Goal: Transaction & Acquisition: Obtain resource

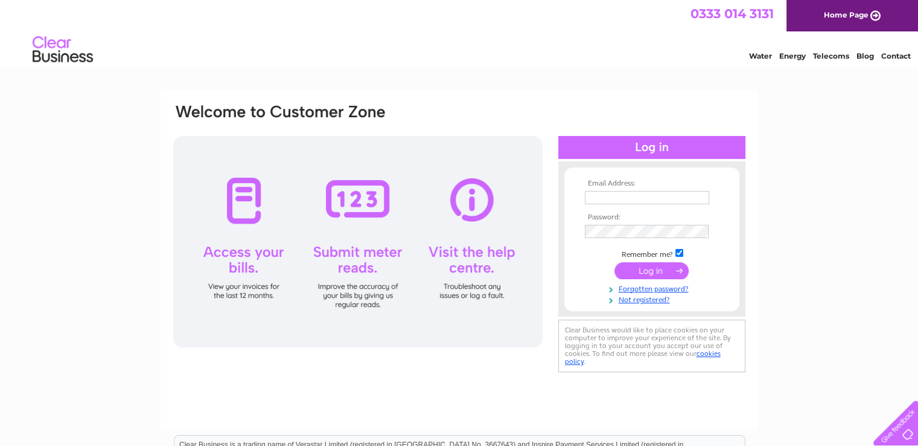
type input "accounts@wdavidson.co.uk"
click at [645, 273] on input "submit" at bounding box center [652, 270] width 74 height 17
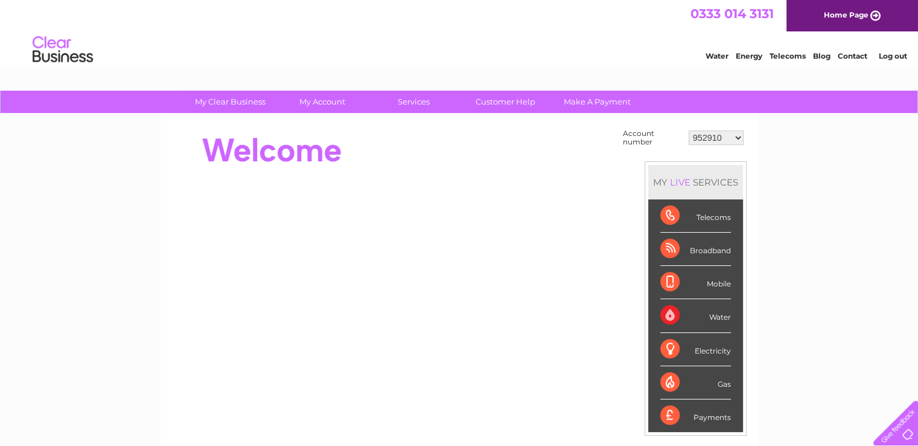
click at [706, 141] on select "952910 974431 30297344 30298505 30304228 30315172" at bounding box center [716, 137] width 55 height 14
click at [689, 130] on select "952910 974431 30297344 30298505 30304228 30315172" at bounding box center [716, 137] width 55 height 14
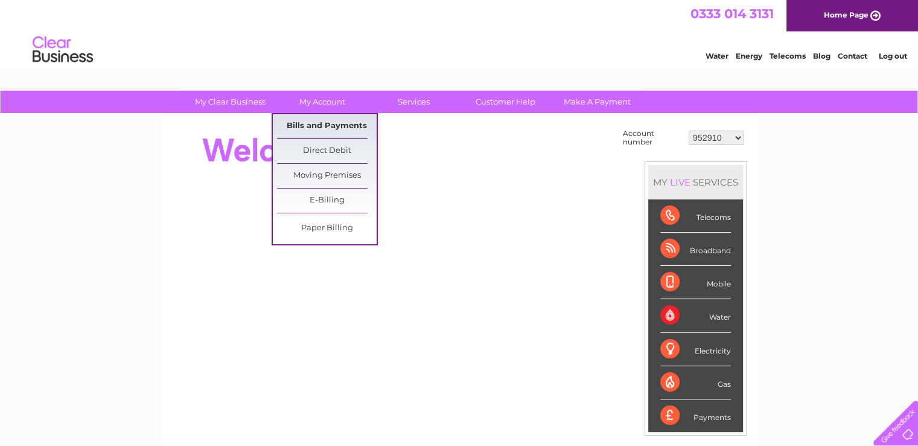
click at [331, 122] on link "Bills and Payments" at bounding box center [327, 126] width 100 height 24
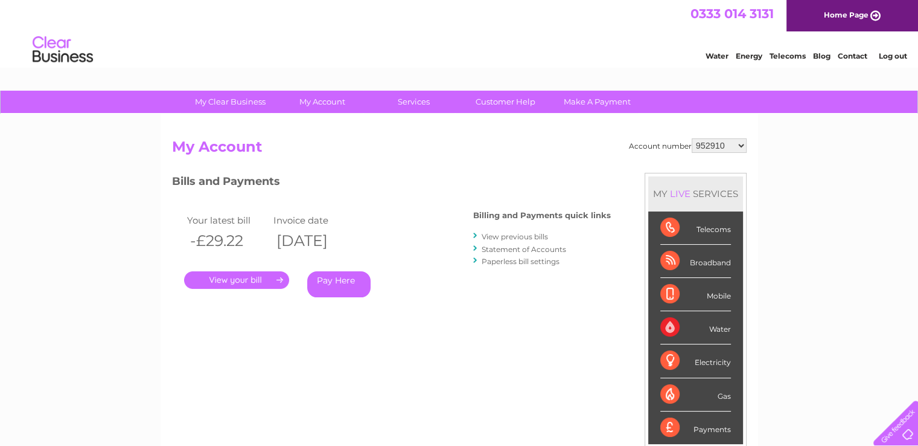
drag, startPoint x: 737, startPoint y: 145, endPoint x: 736, endPoint y: 151, distance: 6.2
click at [737, 145] on select "952910 974431 30297344 30298505 30304228 30315172" at bounding box center [719, 145] width 55 height 14
select select "974431"
click at [692, 138] on select "952910 974431 30297344 30298505 30304228 30315172" at bounding box center [719, 145] width 55 height 14
click at [252, 283] on link "." at bounding box center [236, 280] width 105 height 18
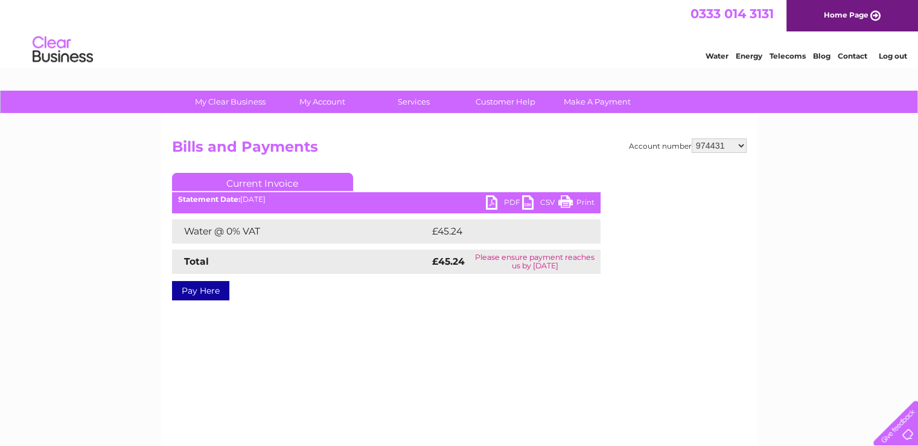
click at [507, 203] on link "PDF" at bounding box center [504, 204] width 36 height 18
click at [731, 145] on select "952910 974431 30297344 30298505 30304228 30315172" at bounding box center [719, 145] width 55 height 14
select select "30297344"
click at [692, 138] on select "952910 974431 30297344 30298505 30304228 30315172" at bounding box center [719, 145] width 55 height 14
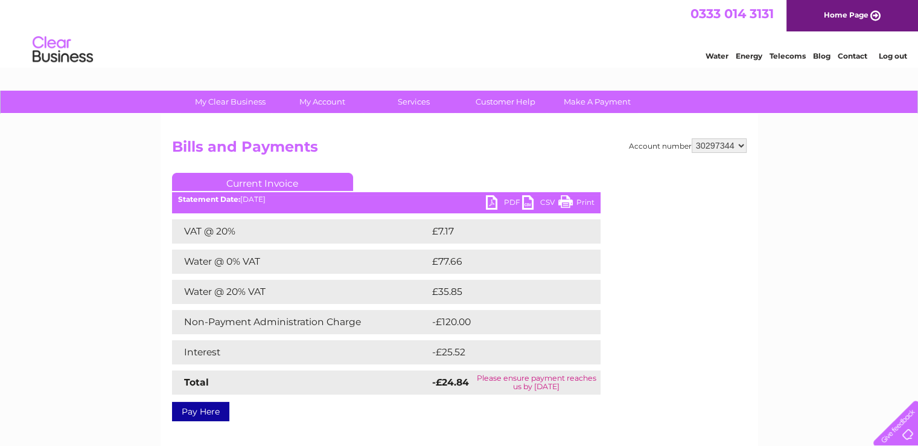
click at [500, 199] on link "PDF" at bounding box center [504, 204] width 36 height 18
click at [729, 143] on select "952910 974431 30297344 30298505 30304228 30315172" at bounding box center [719, 145] width 55 height 14
select select "30298505"
click at [692, 138] on select "952910 974431 30297344 30298505 30304228 30315172" at bounding box center [719, 145] width 55 height 14
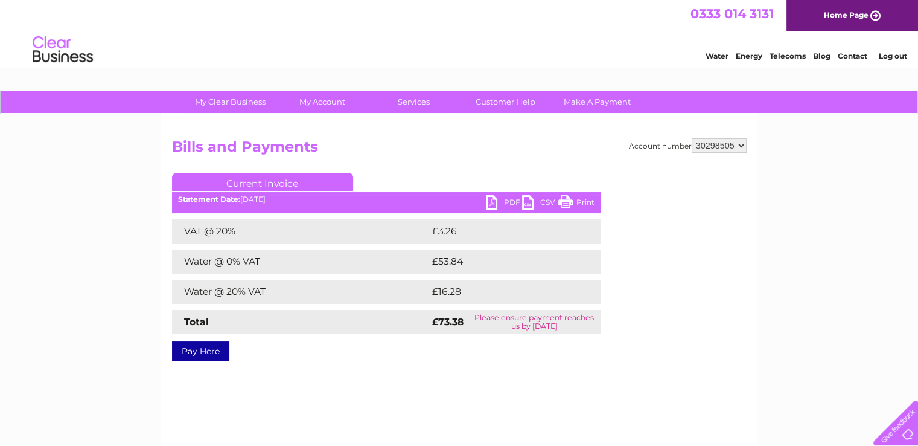
click at [511, 199] on link "PDF" at bounding box center [504, 204] width 36 height 18
click at [503, 198] on link "PDF" at bounding box center [504, 204] width 36 height 18
click at [740, 149] on select "952910 974431 30297344 30298505 30304228 30315172" at bounding box center [719, 145] width 55 height 14
select select "30304228"
click at [692, 138] on select "952910 974431 30297344 30298505 30304228 30315172" at bounding box center [719, 145] width 55 height 14
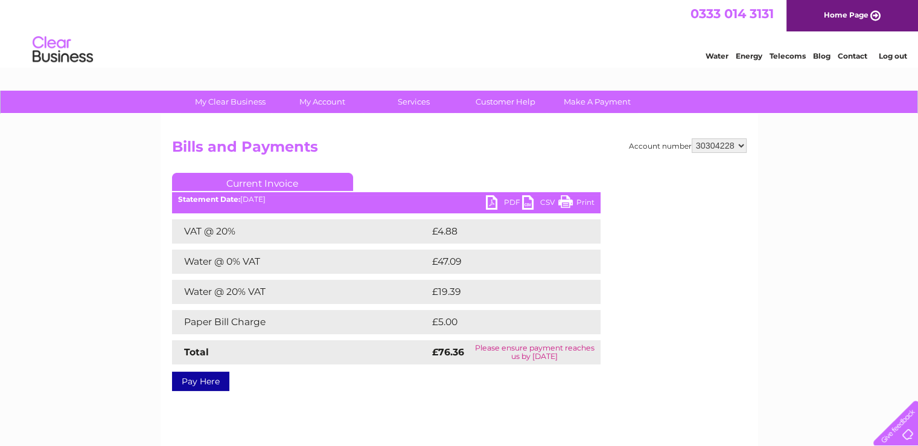
click at [505, 197] on link "PDF" at bounding box center [504, 204] width 36 height 18
click at [727, 145] on select "952910 974431 30297344 30298505 30304228 30315172" at bounding box center [719, 145] width 55 height 14
select select "30315172"
click at [692, 138] on select "952910 974431 30297344 30298505 30304228 30315172" at bounding box center [719, 145] width 55 height 14
click at [513, 201] on link "PDF" at bounding box center [504, 204] width 36 height 18
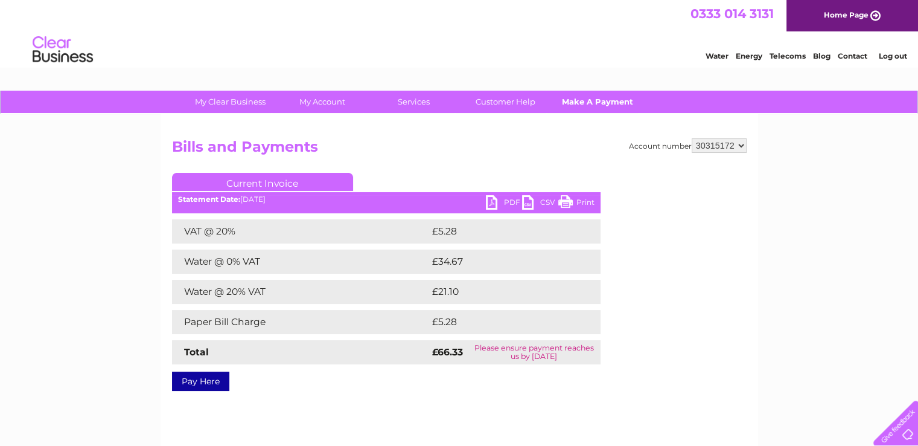
drag, startPoint x: 527, startPoint y: 141, endPoint x: 592, endPoint y: 107, distance: 72.6
click at [527, 141] on h2 "Bills and Payments" at bounding box center [459, 149] width 575 height 23
